Goal: Browse casually: Explore the website without a specific task or goal

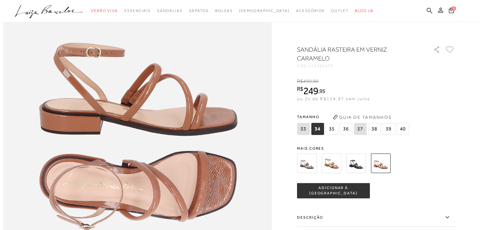
scroll to position [568, 0]
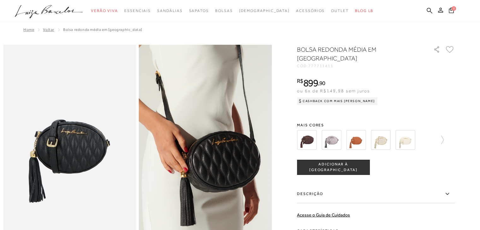
click at [308, 140] on img at bounding box center [307, 140] width 20 height 20
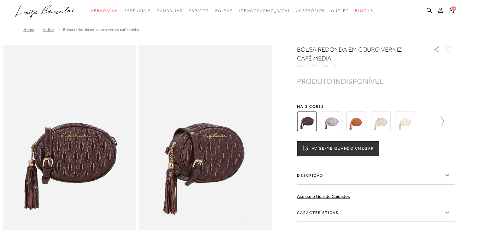
click at [443, 120] on icon at bounding box center [438, 121] width 9 height 9
click at [325, 124] on img at bounding box center [318, 122] width 20 height 20
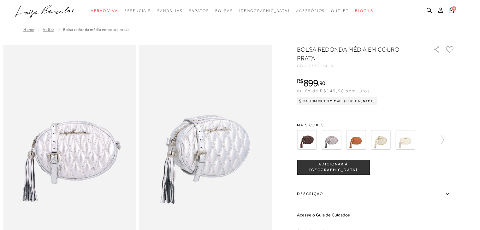
click at [362, 137] on img at bounding box center [356, 140] width 20 height 20
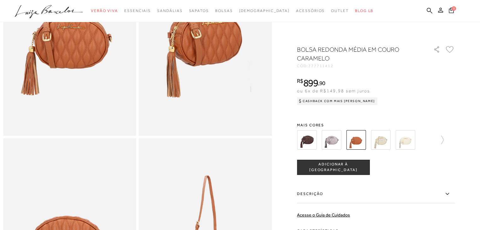
scroll to position [77, 0]
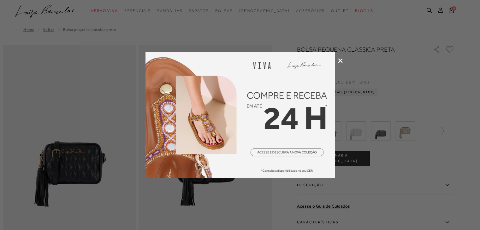
click at [340, 61] on icon at bounding box center [340, 60] width 5 height 5
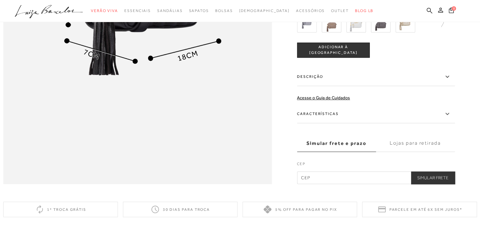
scroll to position [441, 0]
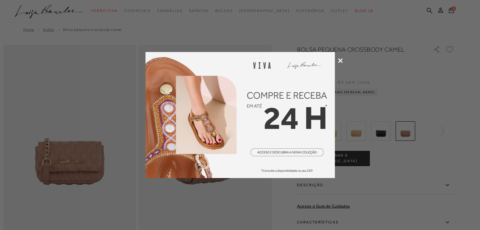
click at [341, 60] on icon at bounding box center [340, 60] width 5 height 5
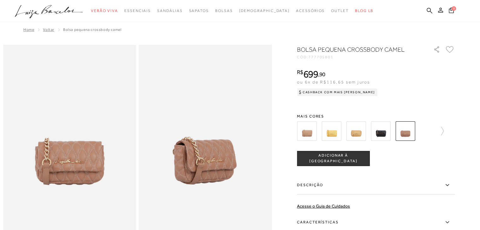
scroll to position [32, 0]
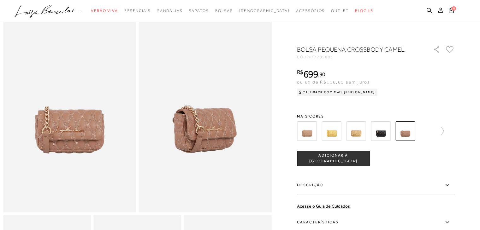
click at [446, 131] on div at bounding box center [376, 130] width 158 height 23
click at [443, 131] on icon at bounding box center [438, 131] width 9 height 9
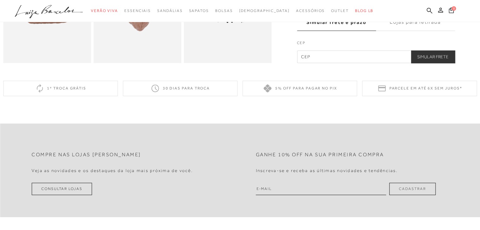
scroll to position [221, 0]
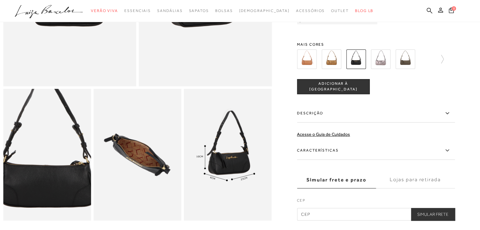
scroll to position [221, 0]
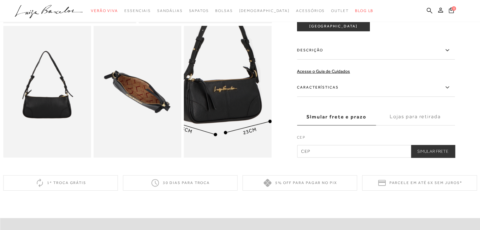
click at [240, 105] on img at bounding box center [217, 83] width 176 height 263
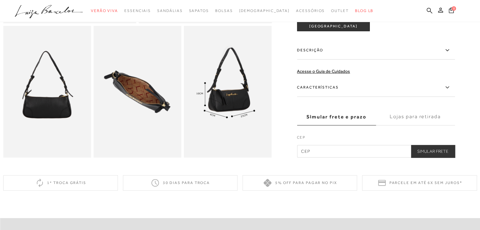
scroll to position [95, 0]
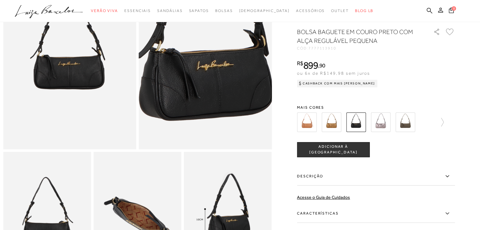
click at [202, 62] on img at bounding box center [209, 39] width 266 height 399
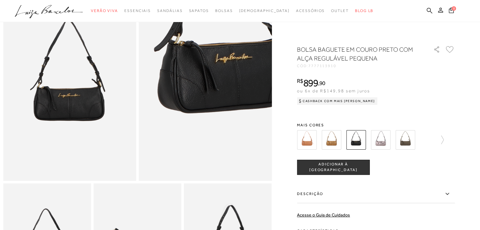
scroll to position [32, 0]
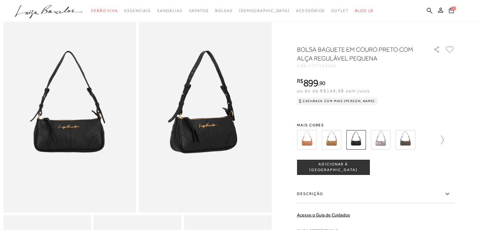
click at [443, 138] on icon at bounding box center [438, 140] width 9 height 9
click at [303, 142] on icon at bounding box center [301, 140] width 9 height 9
click at [309, 141] on img at bounding box center [307, 140] width 20 height 20
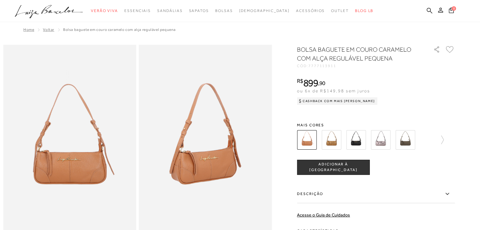
click at [333, 138] on img at bounding box center [331, 140] width 20 height 20
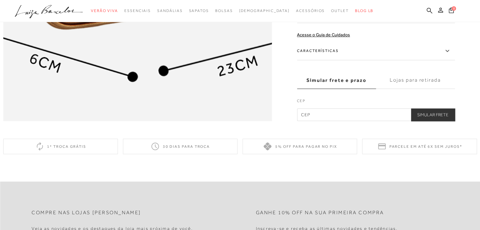
scroll to position [536, 0]
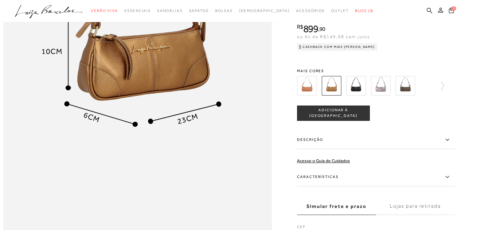
click at [402, 96] on img at bounding box center [405, 86] width 20 height 20
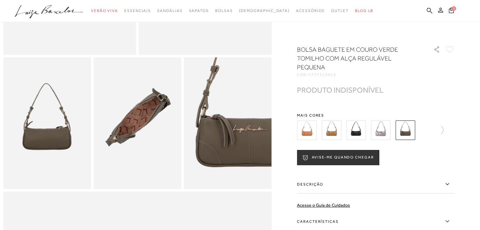
scroll to position [126, 0]
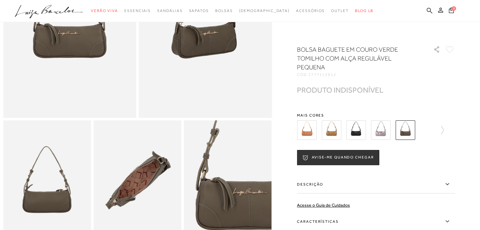
click at [357, 134] on img at bounding box center [356, 130] width 20 height 20
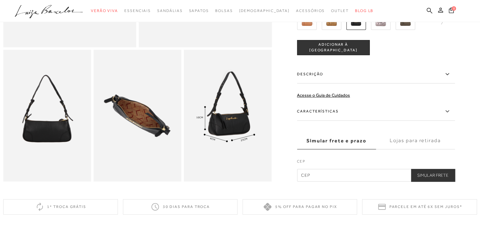
scroll to position [39, 0]
